Goal: Information Seeking & Learning: Check status

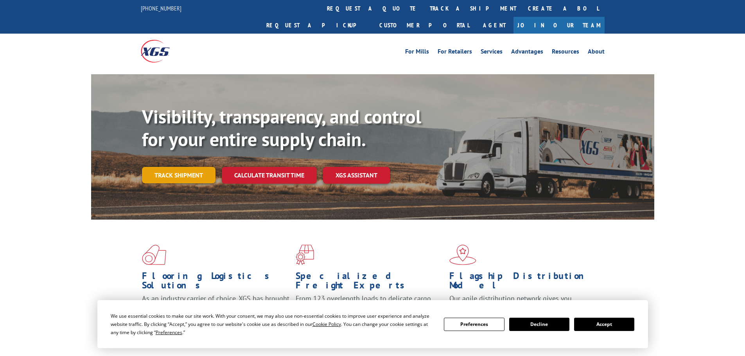
click at [192, 167] on link "Track shipment" at bounding box center [179, 175] width 74 height 16
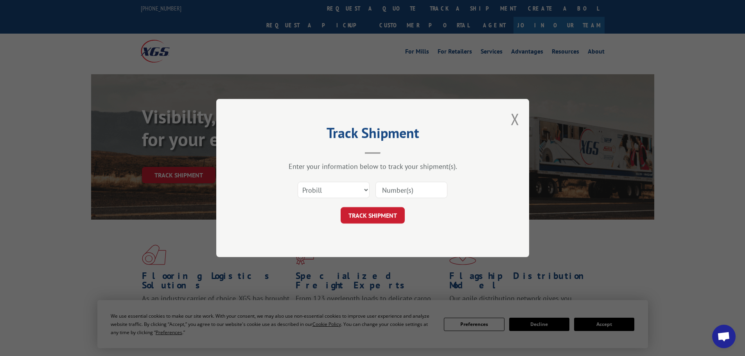
click at [387, 190] on input at bounding box center [411, 190] width 72 height 16
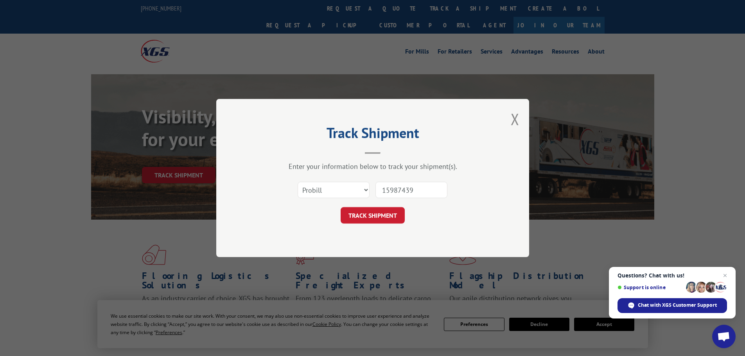
type input "15987439"
click at [294, 221] on div "TRACK SHIPMENT" at bounding box center [372, 215] width 235 height 16
click at [352, 215] on button "TRACK SHIPMENT" at bounding box center [373, 215] width 64 height 16
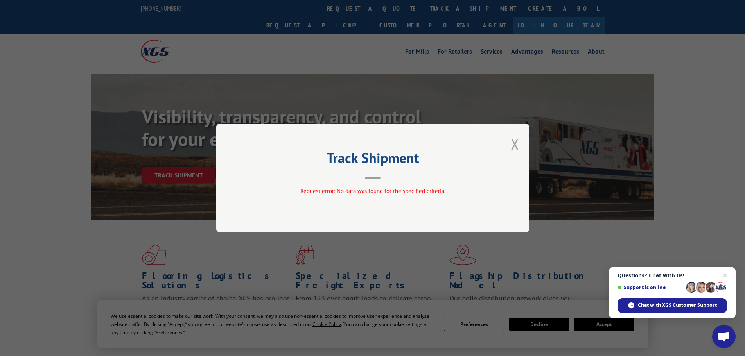
click at [511, 144] on button "Close modal" at bounding box center [515, 144] width 9 height 21
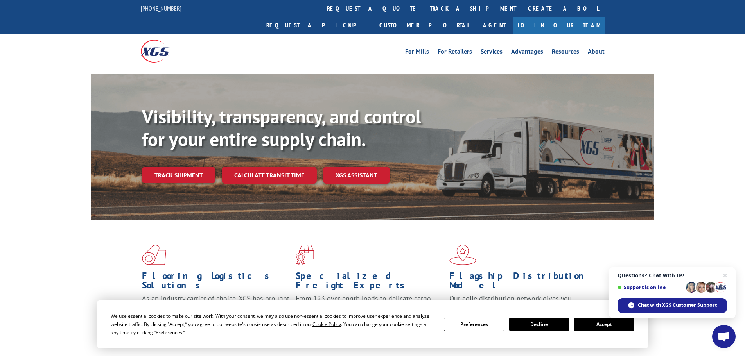
drag, startPoint x: 196, startPoint y: 157, endPoint x: 339, endPoint y: 152, distance: 143.6
click at [196, 167] on link "Track shipment" at bounding box center [179, 175] width 74 height 16
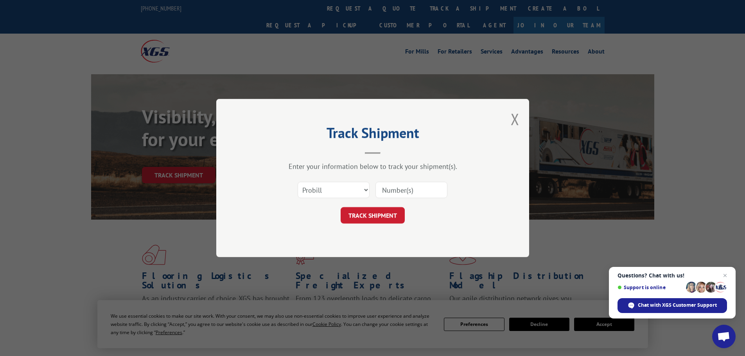
click at [399, 194] on input at bounding box center [411, 190] width 72 height 16
type input "15987439"
click at [368, 214] on button "TRACK SHIPMENT" at bounding box center [373, 215] width 64 height 16
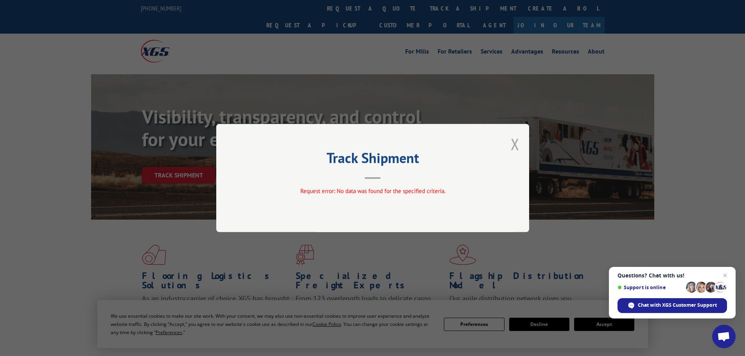
click at [513, 148] on button "Close modal" at bounding box center [515, 144] width 9 height 21
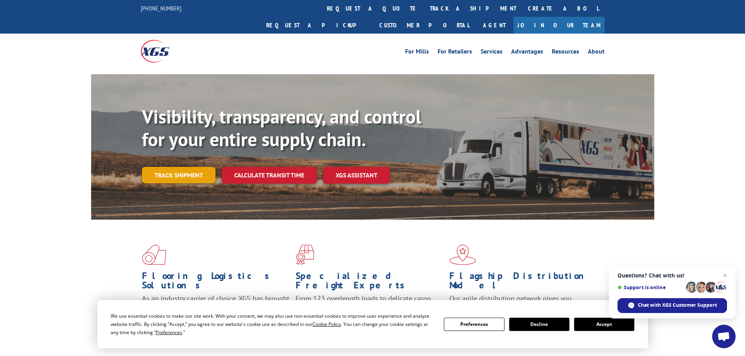
click at [194, 167] on link "Track shipment" at bounding box center [179, 175] width 74 height 16
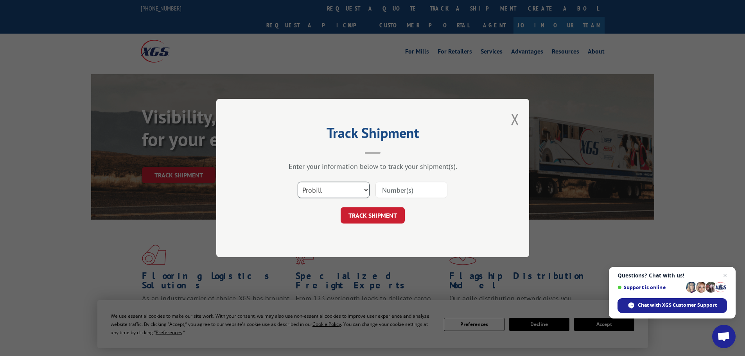
click at [366, 189] on select "Select category... Probill BOL PO" at bounding box center [334, 190] width 72 height 16
select select "bol"
click at [298, 182] on select "Select category... Probill BOL PO" at bounding box center [334, 190] width 72 height 16
click at [400, 191] on input at bounding box center [411, 190] width 72 height 16
type input "6100048247"
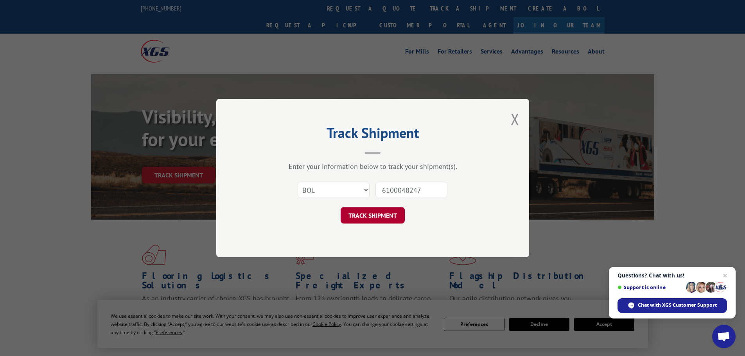
click at [371, 219] on button "TRACK SHIPMENT" at bounding box center [373, 215] width 64 height 16
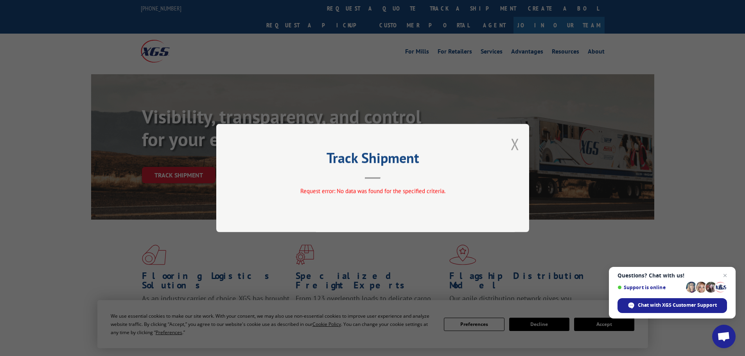
click at [515, 146] on button "Close modal" at bounding box center [515, 144] width 9 height 21
